Goal: Task Accomplishment & Management: Manage account settings

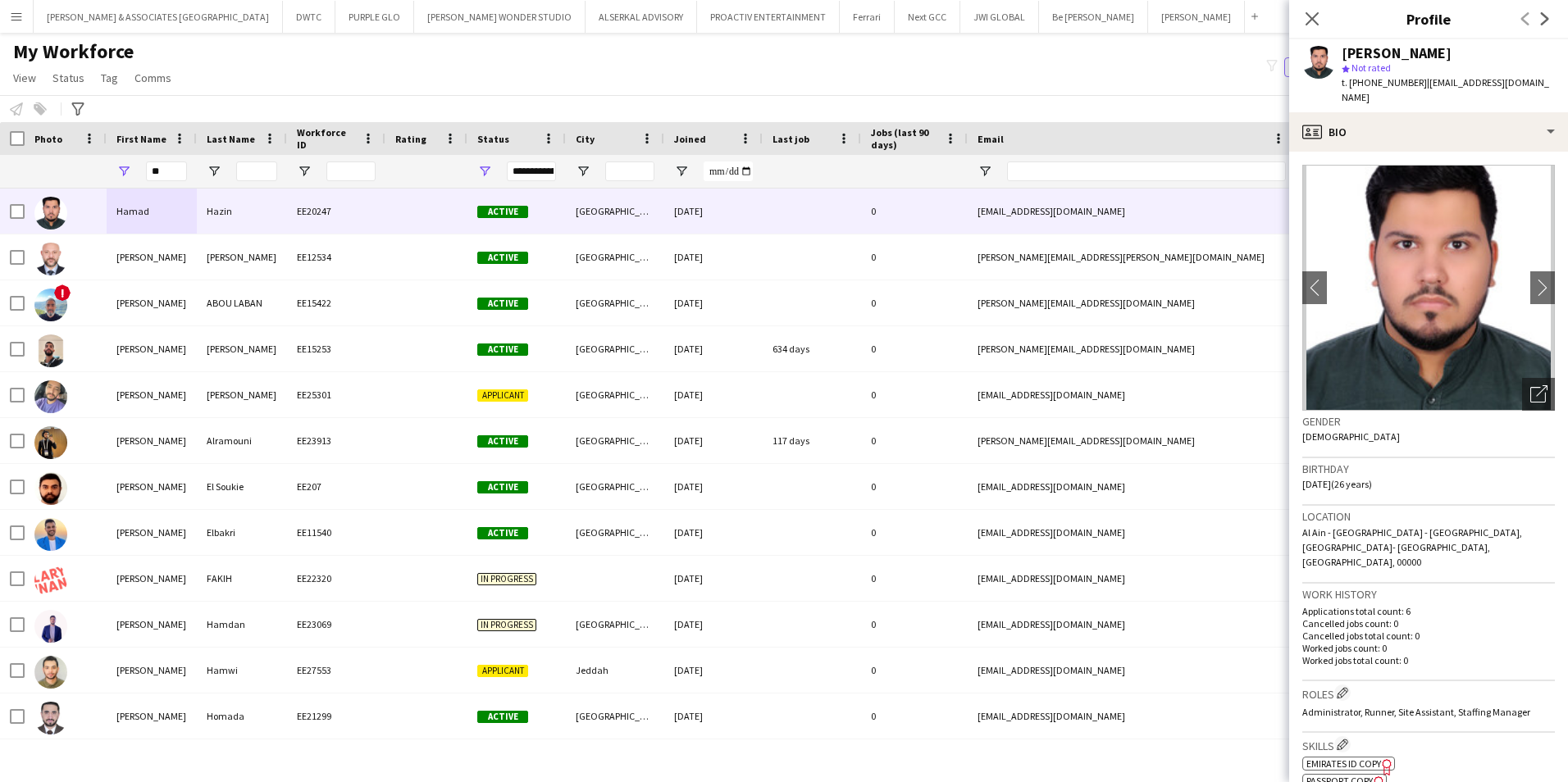
type input "*"
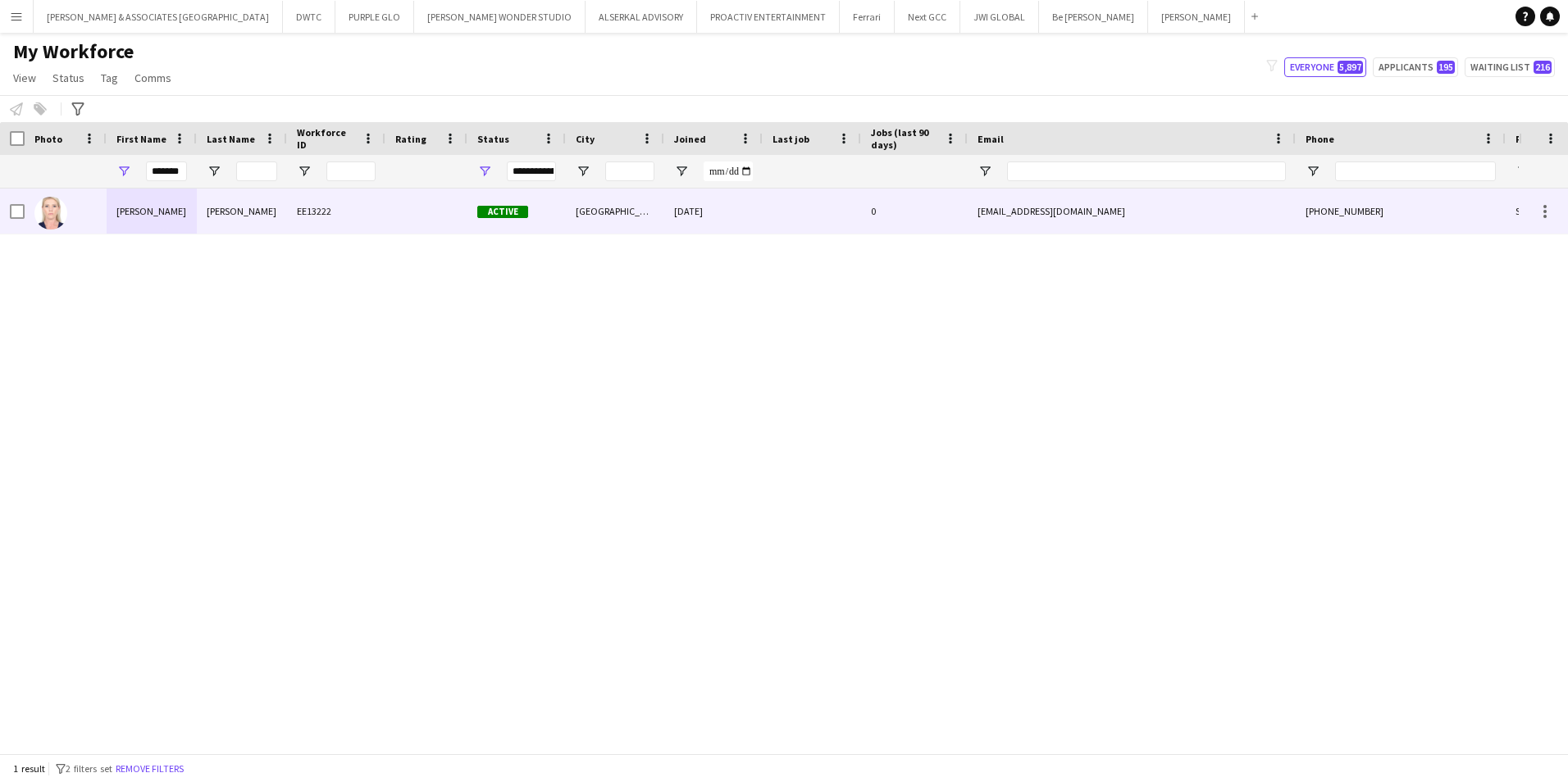
type input "*******"
click at [227, 228] on div "[PERSON_NAME]" at bounding box center [242, 211] width 90 height 45
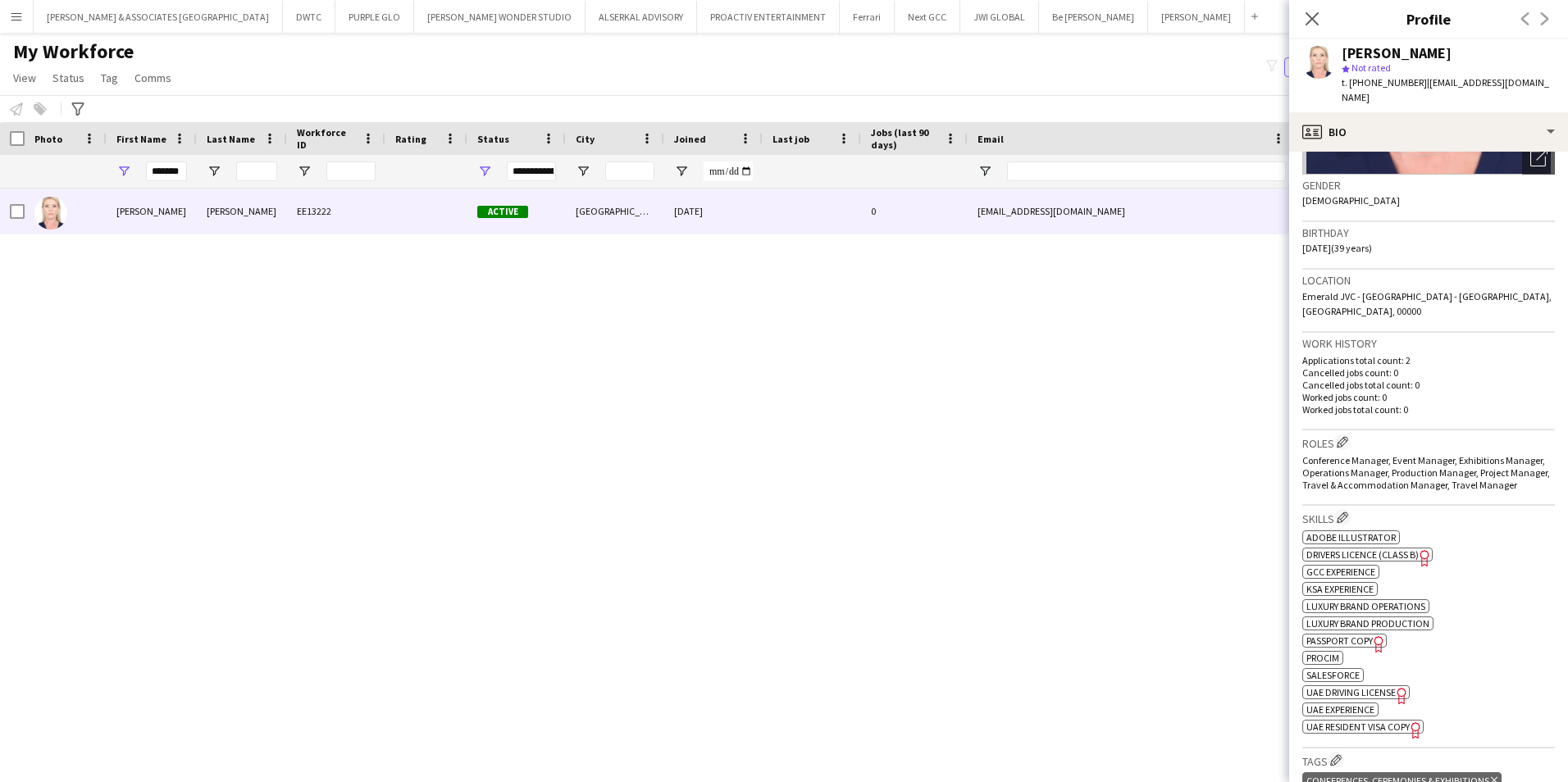
scroll to position [246, 0]
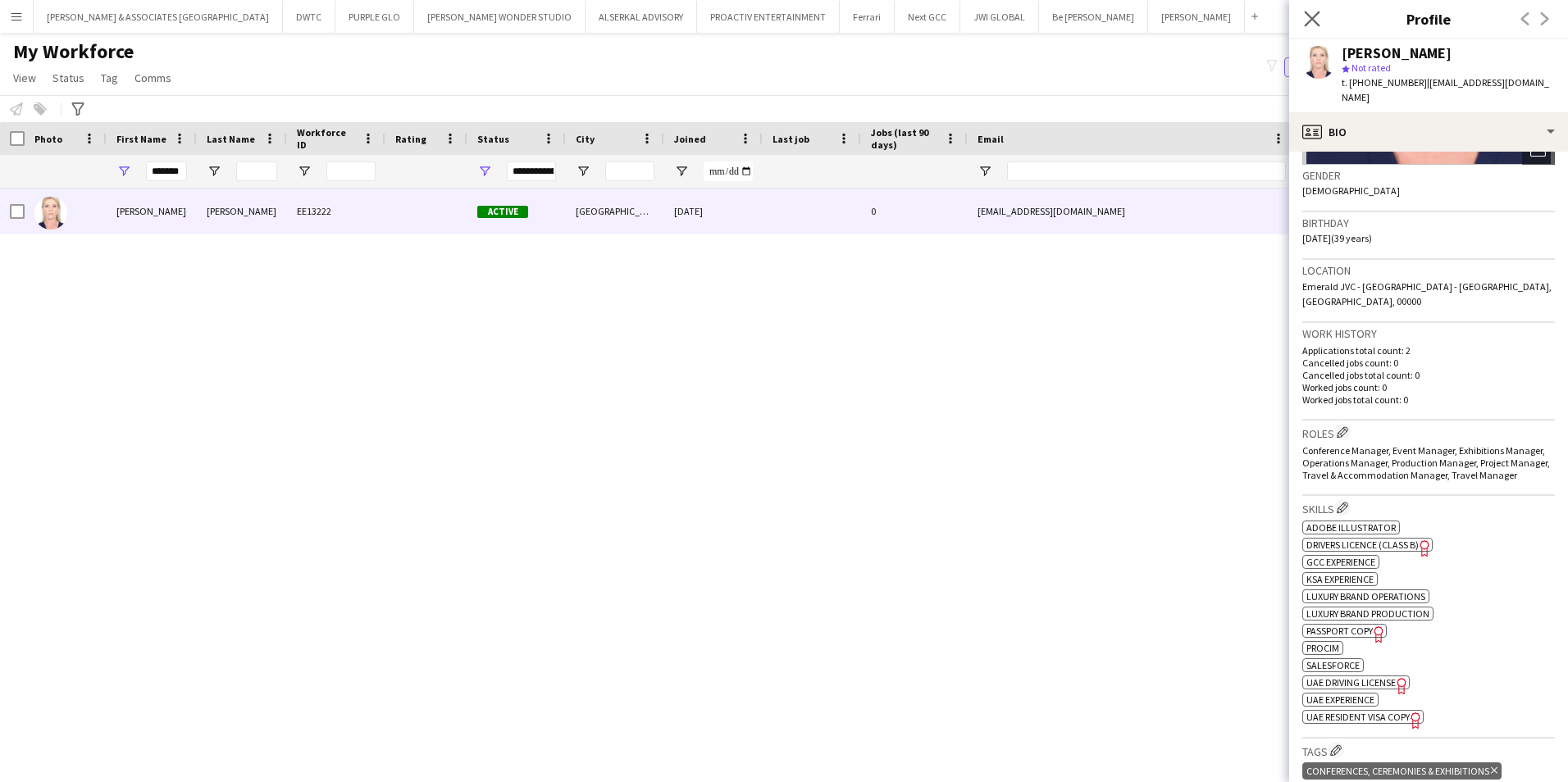
click at [1316, 9] on app-icon "Close pop-in" at bounding box center [1312, 20] width 24 height 24
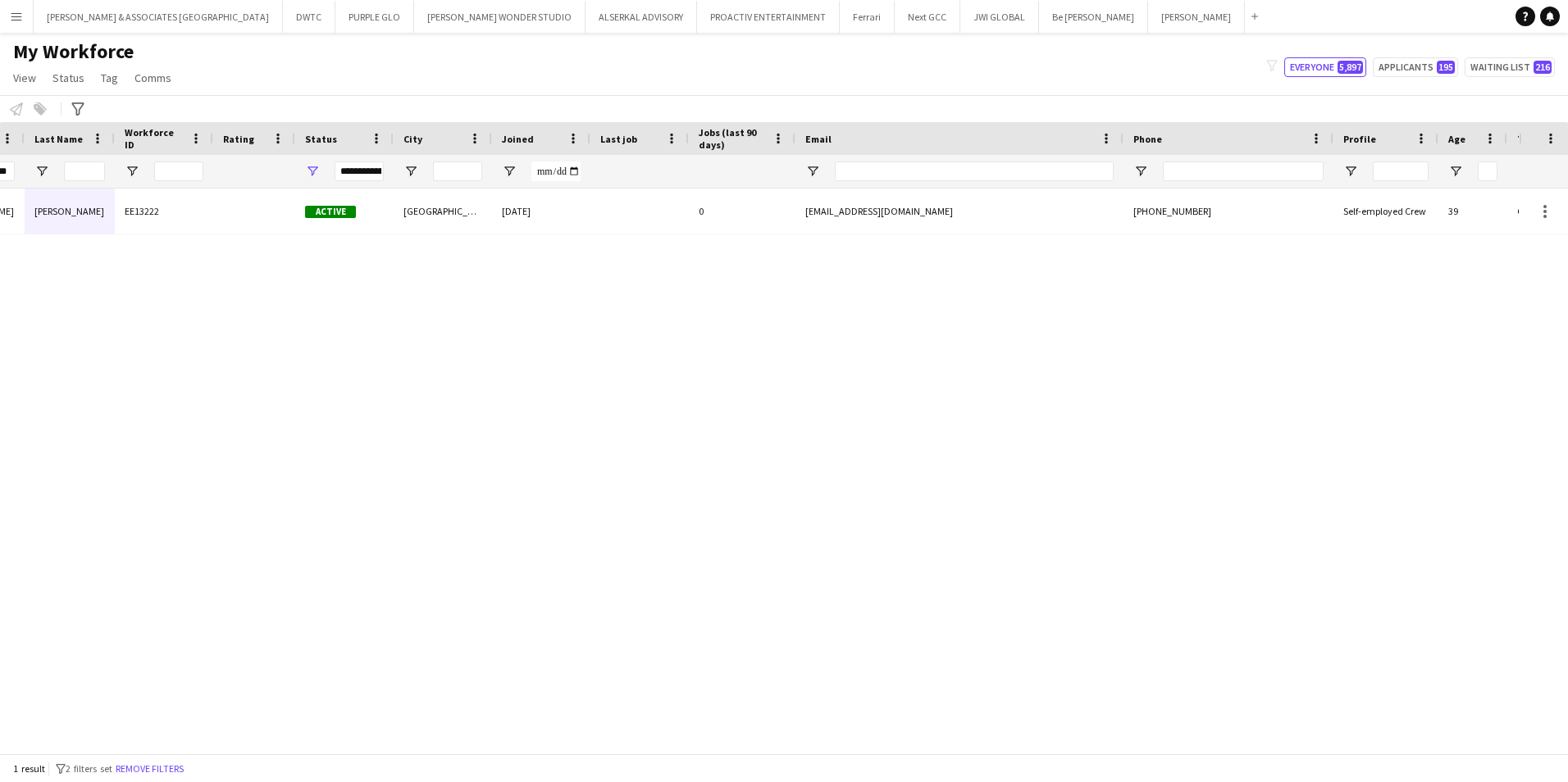
scroll to position [0, 0]
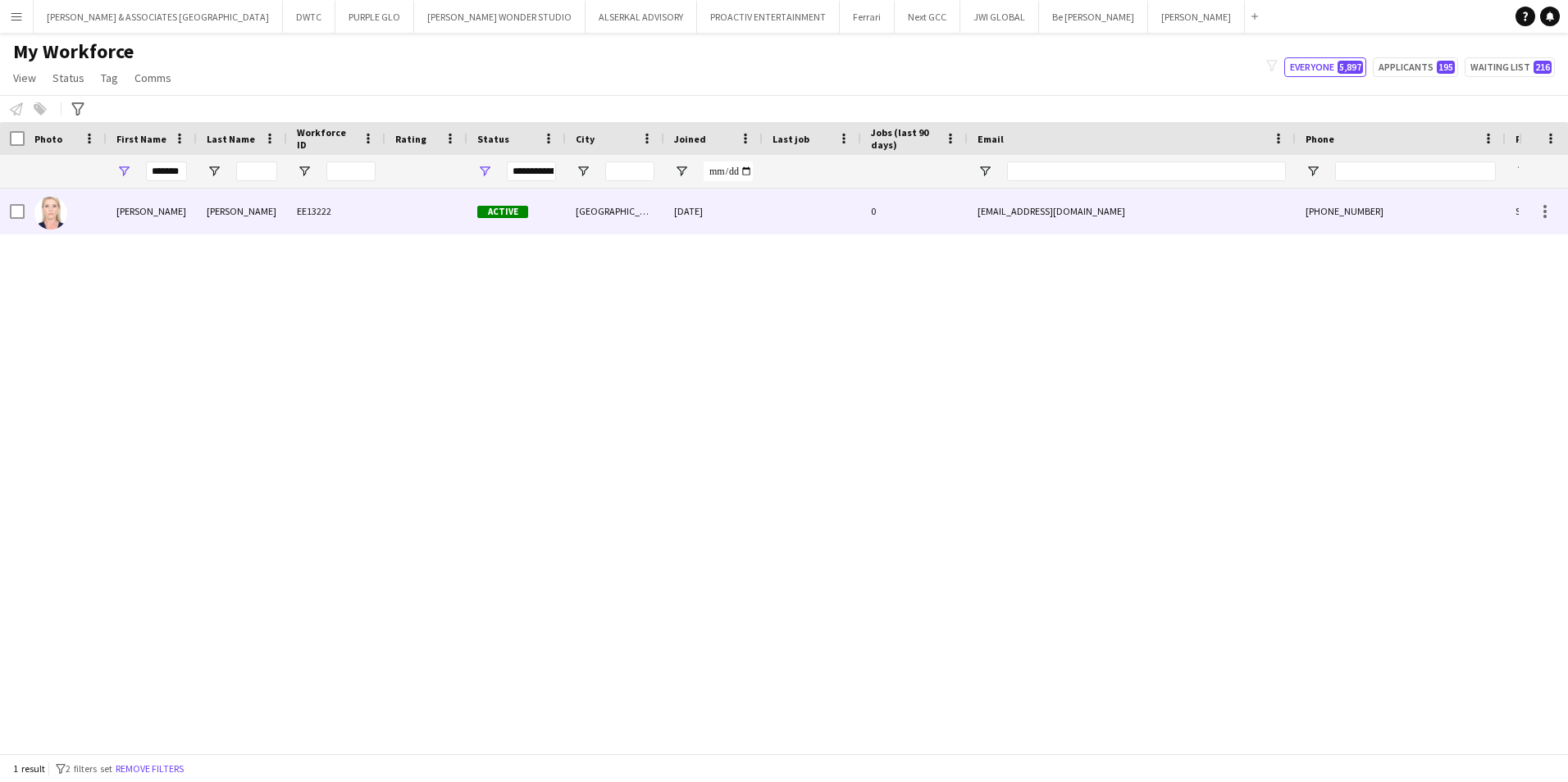
click at [394, 219] on div at bounding box center [426, 211] width 82 height 45
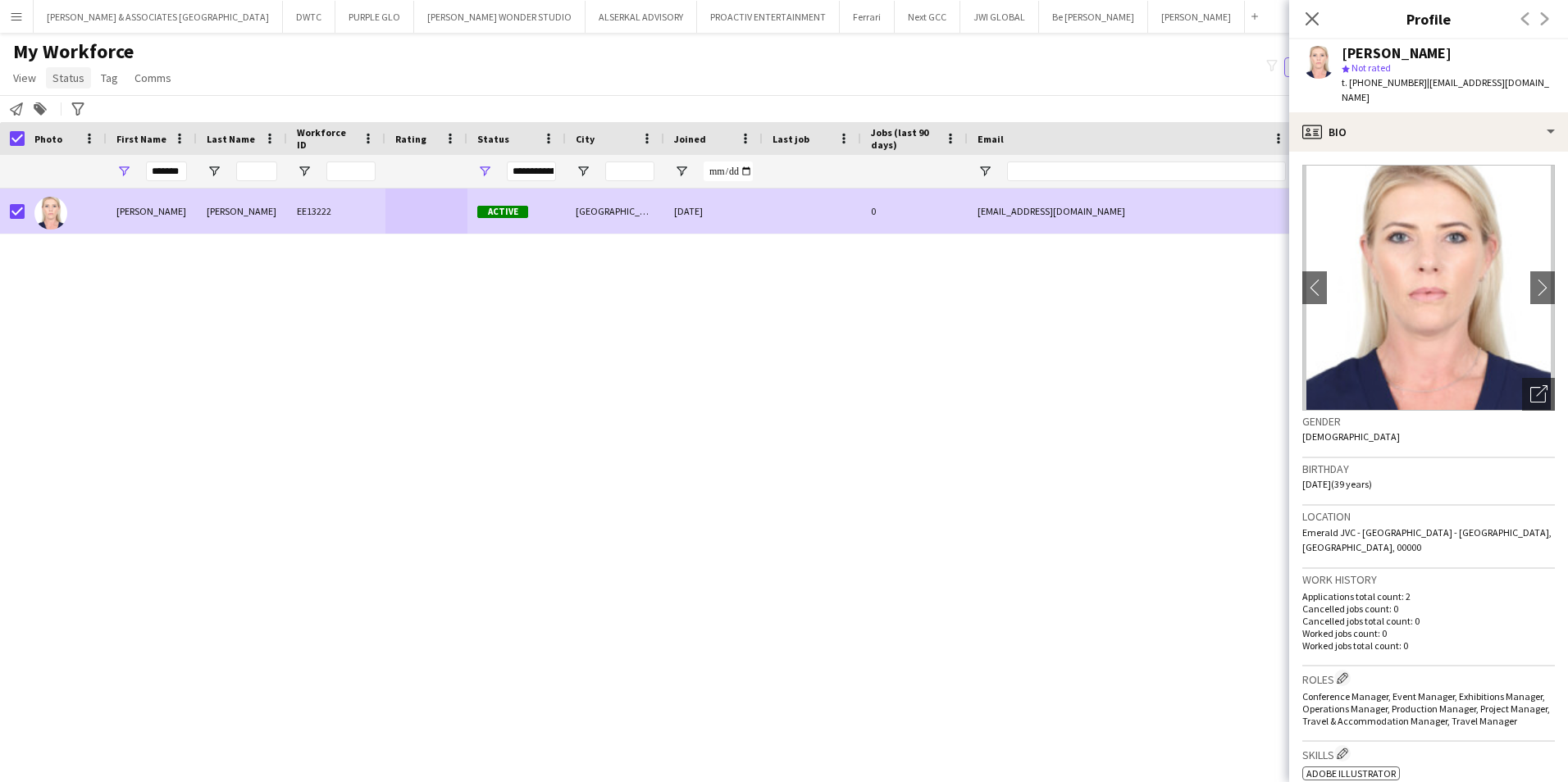
click at [77, 74] on span "Status" at bounding box center [68, 77] width 32 height 15
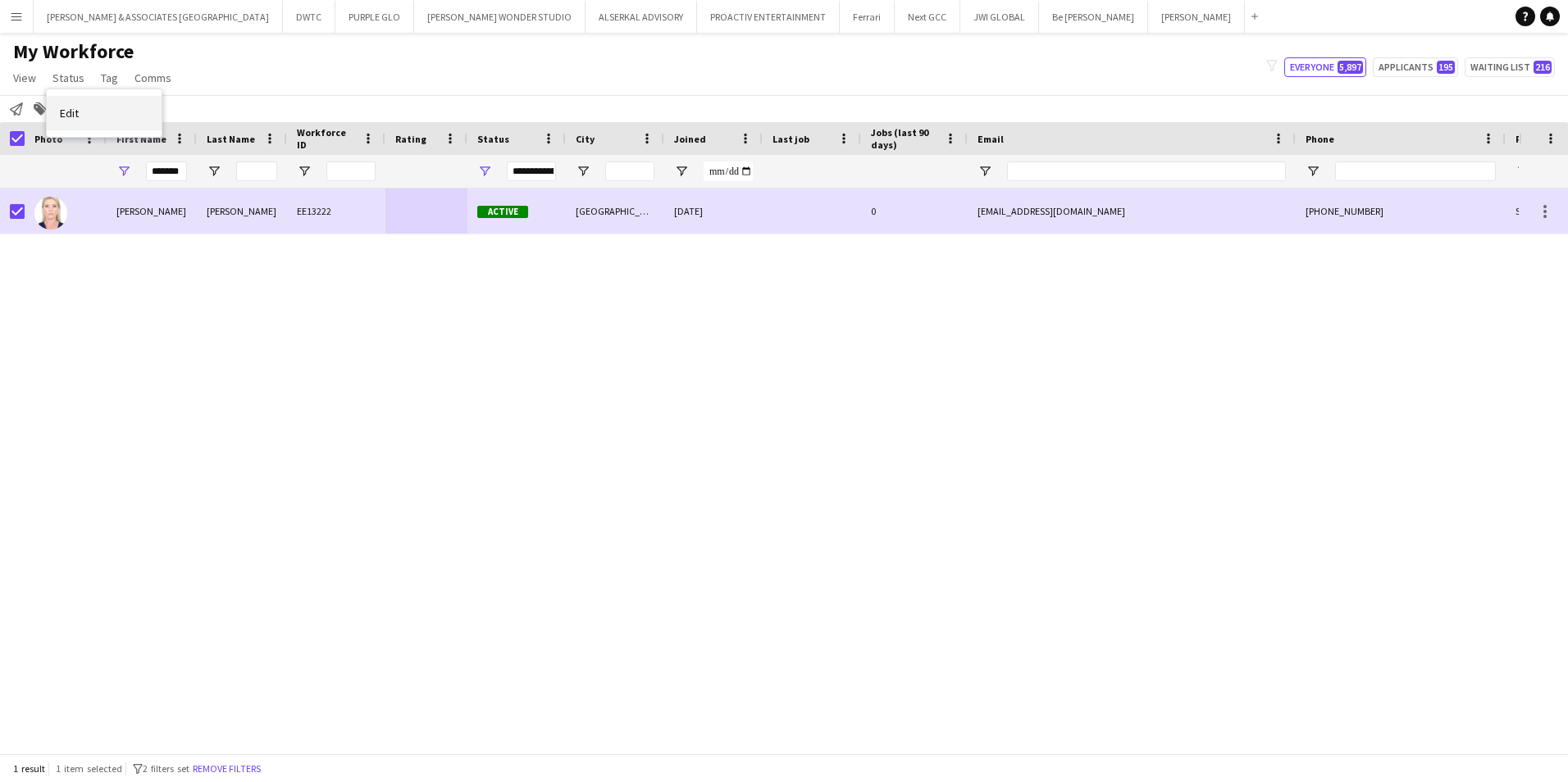
click at [82, 113] on link "Edit" at bounding box center [103, 113] width 114 height 34
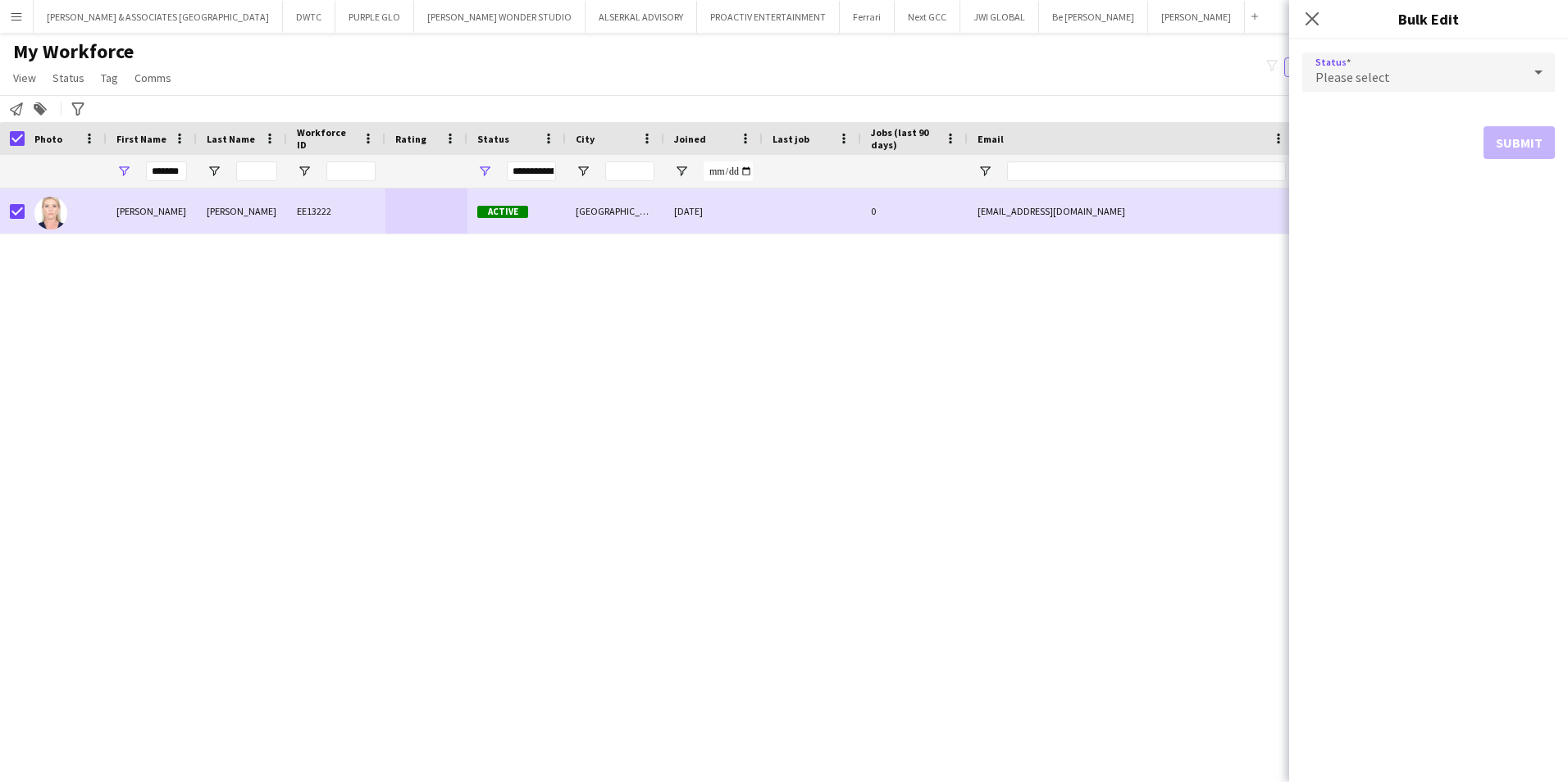
click at [1404, 83] on div "Please select" at bounding box center [1411, 72] width 219 height 40
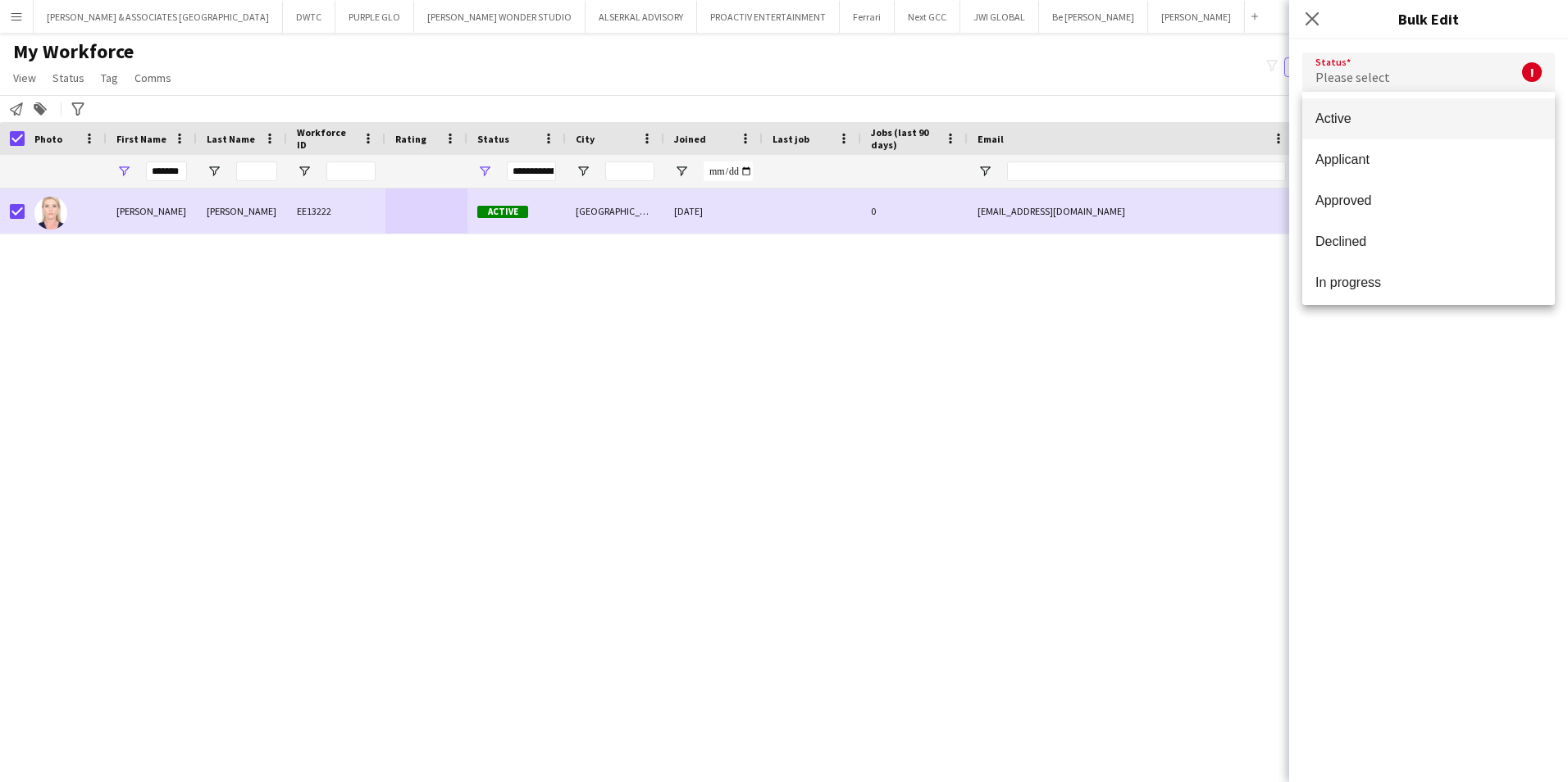
click at [1089, 353] on div at bounding box center [784, 391] width 1568 height 782
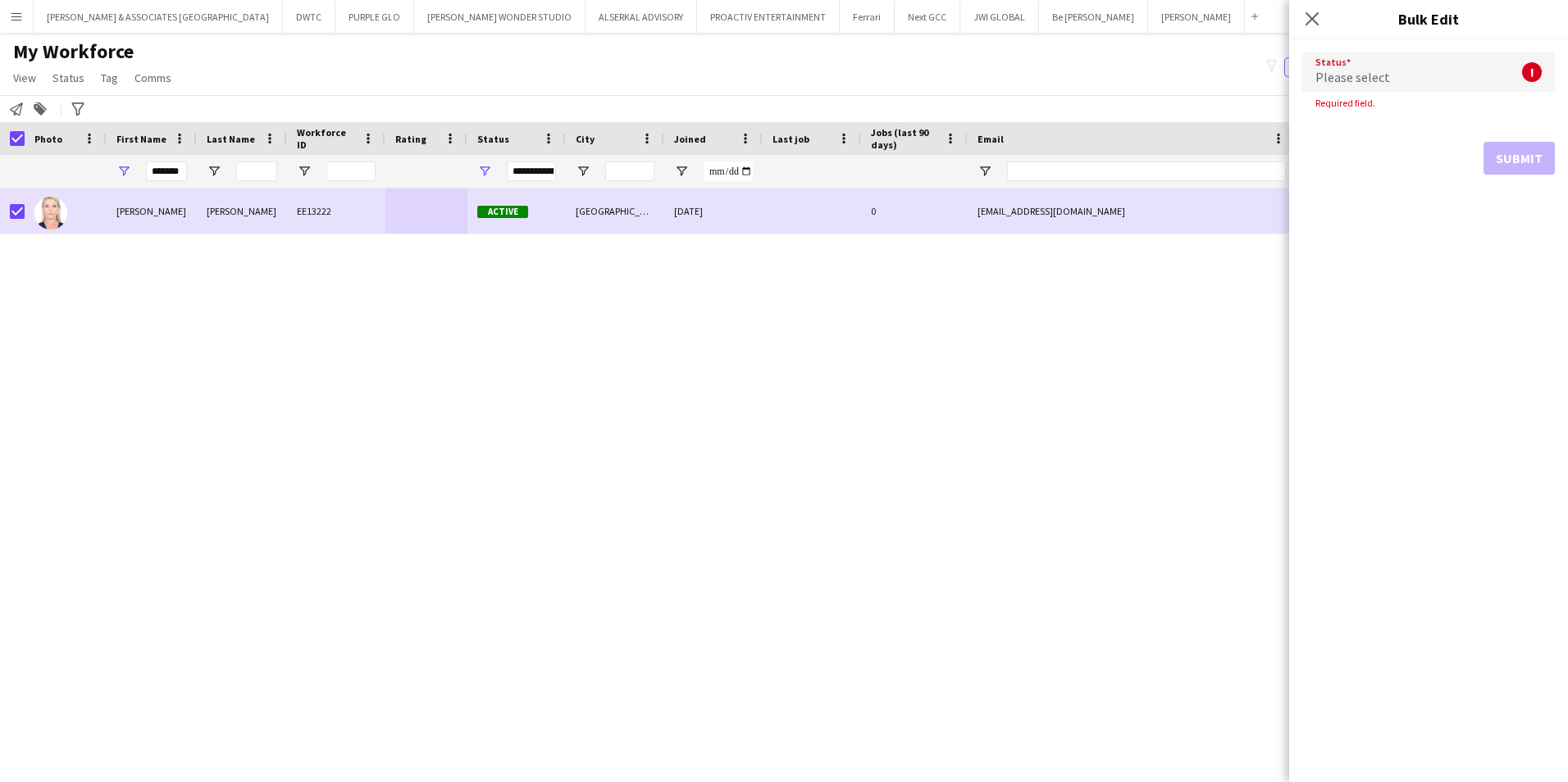
click at [1430, 62] on div "Please select" at bounding box center [1411, 72] width 219 height 40
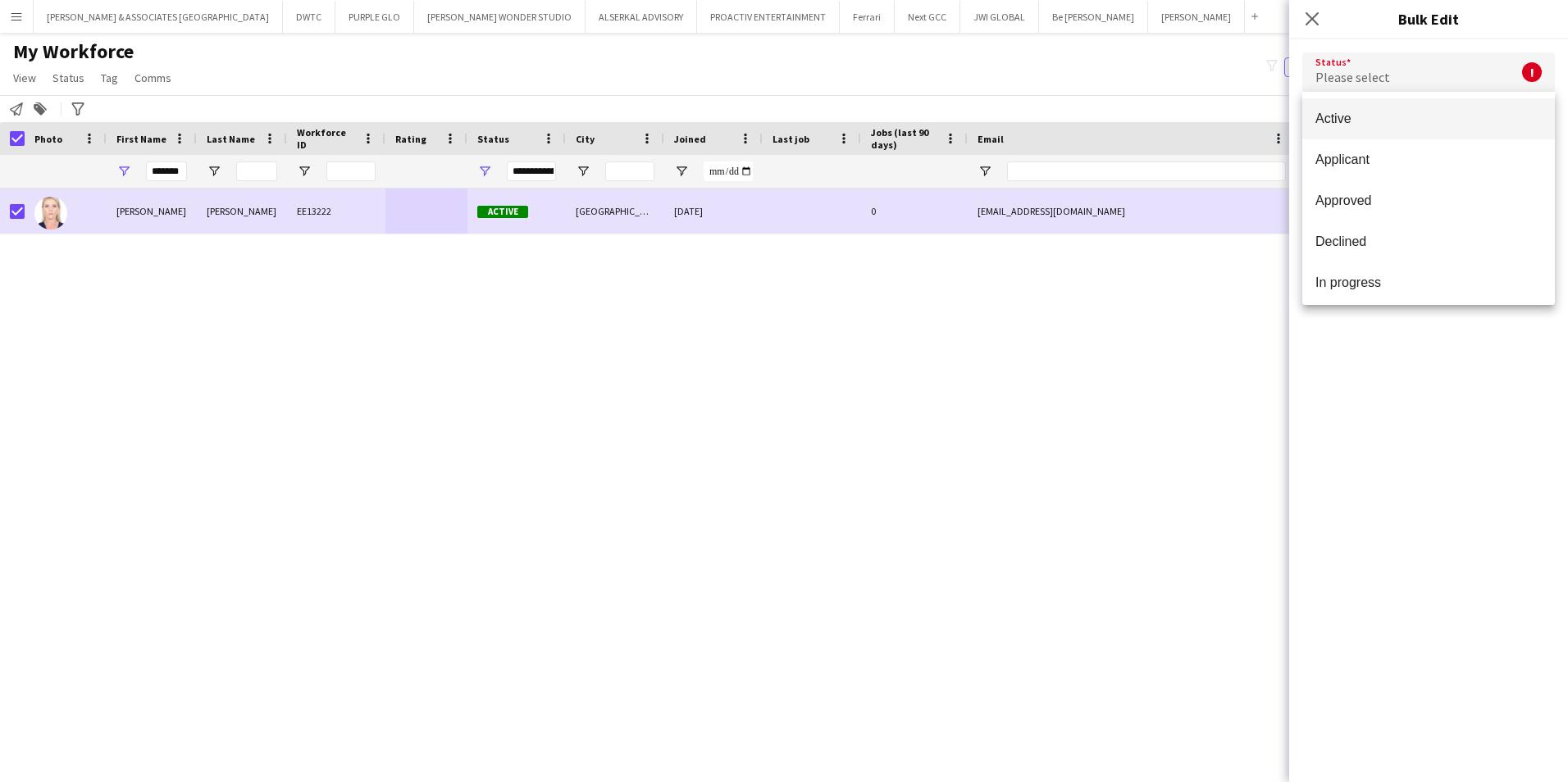
click at [1422, 126] on span "Active" at bounding box center [1428, 119] width 226 height 15
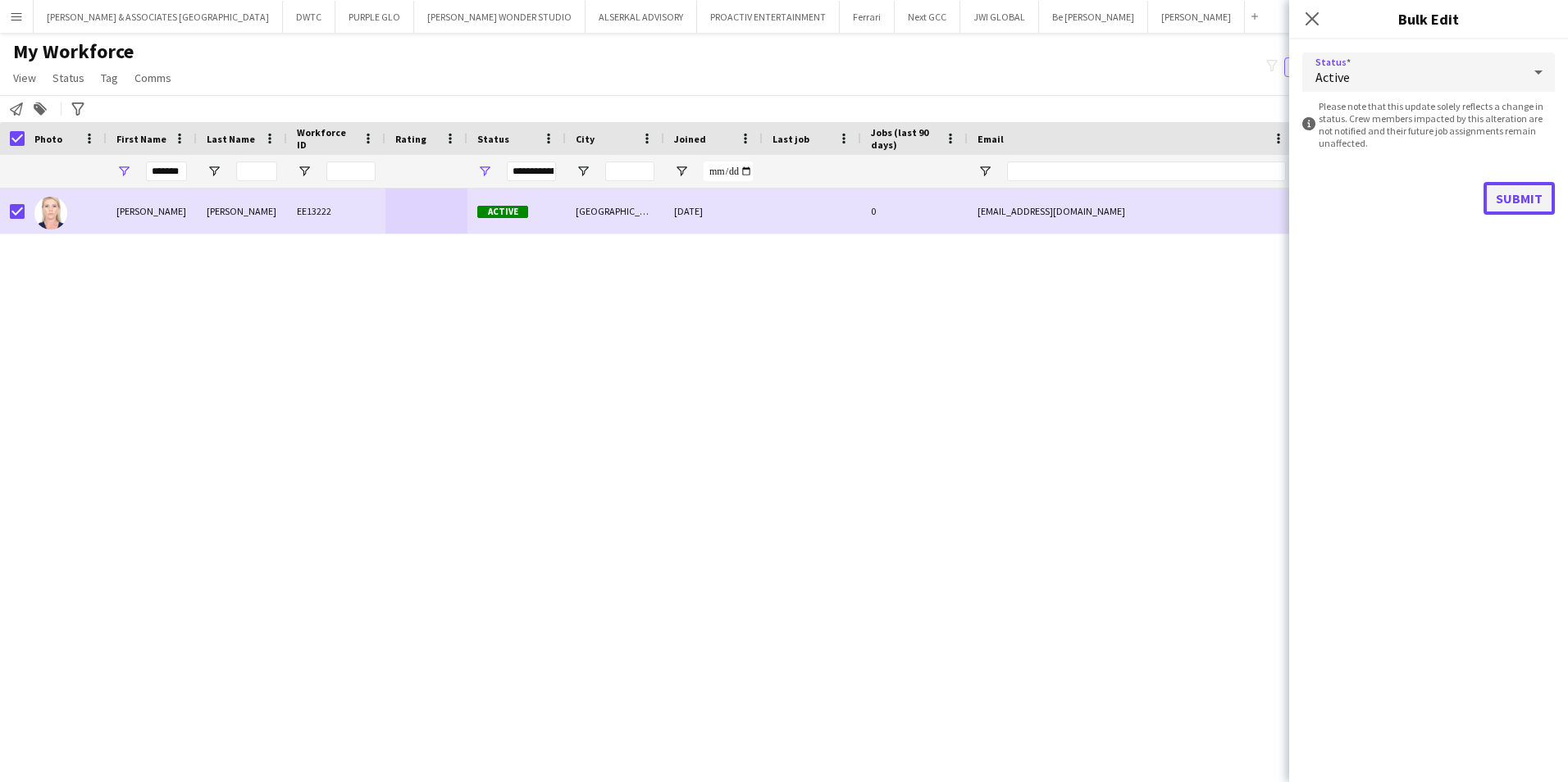
click at [1516, 188] on button "Submit" at bounding box center [1519, 199] width 71 height 33
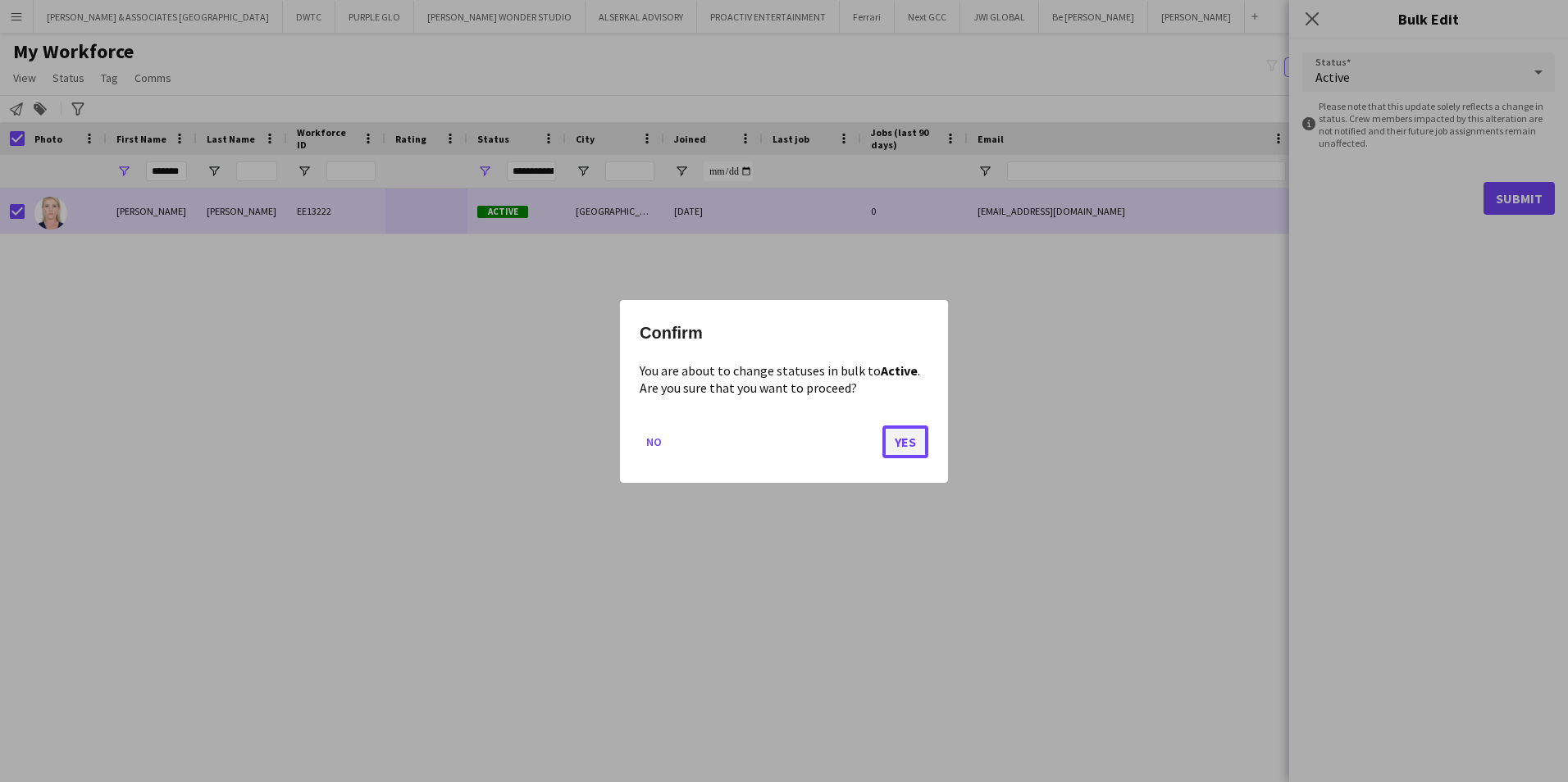
click at [893, 432] on button "Yes" at bounding box center [904, 441] width 46 height 33
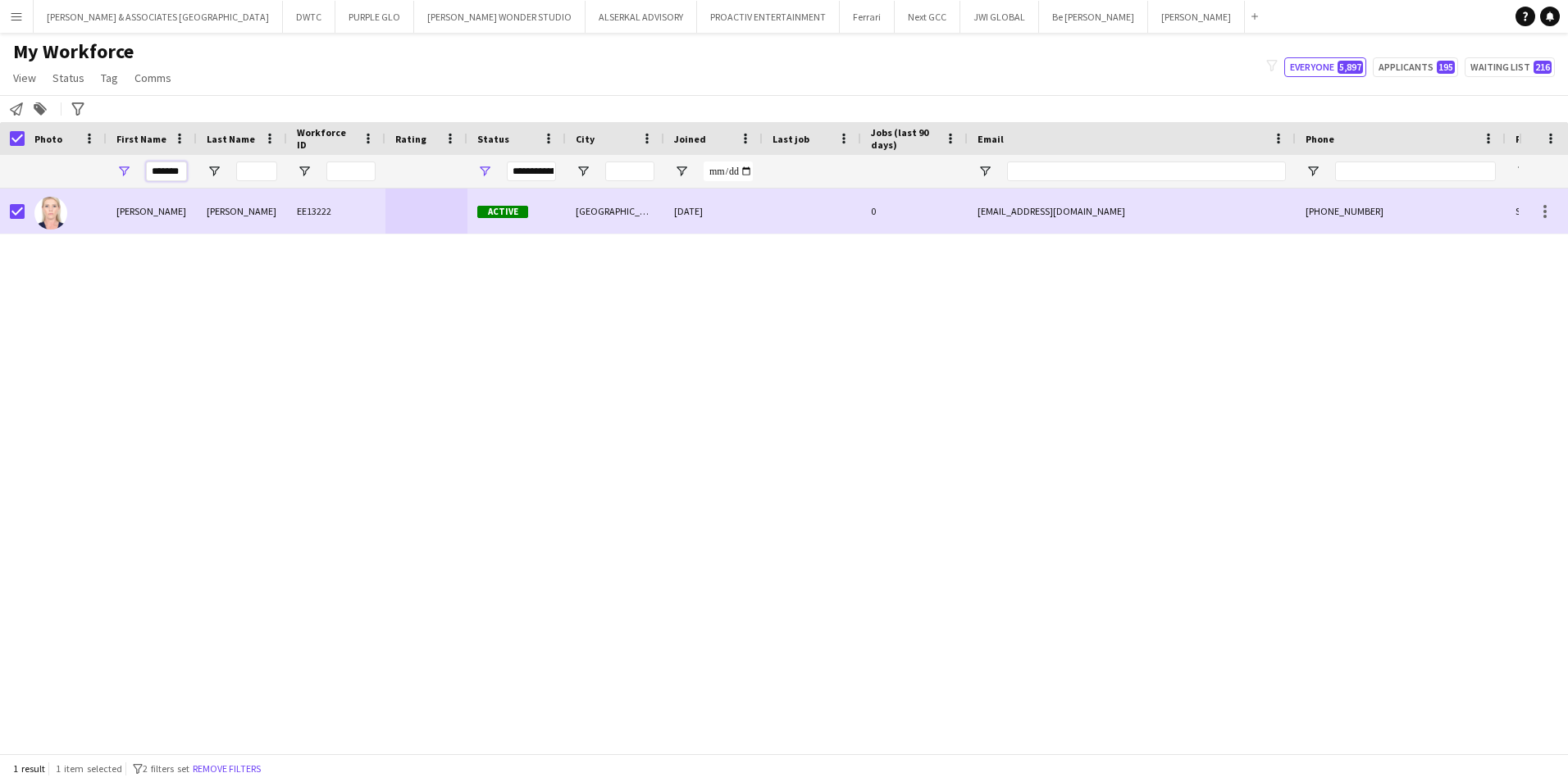
click at [170, 165] on input "*******" at bounding box center [167, 171] width 41 height 20
